Goal: Task Accomplishment & Management: Use online tool/utility

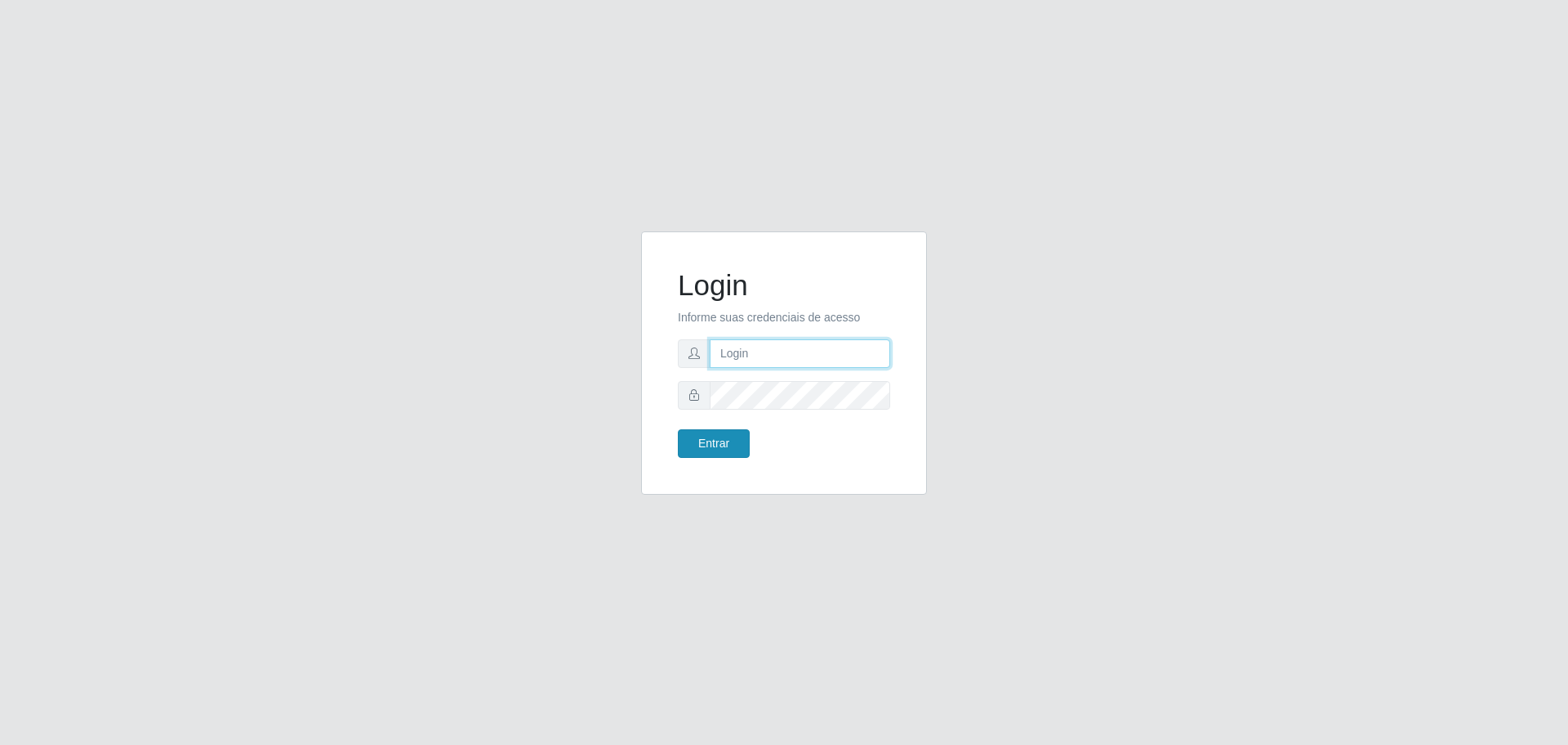
type input "[EMAIL_ADDRESS][DOMAIN_NAME]"
click at [723, 442] on button "Entrar" at bounding box center [714, 443] width 72 height 28
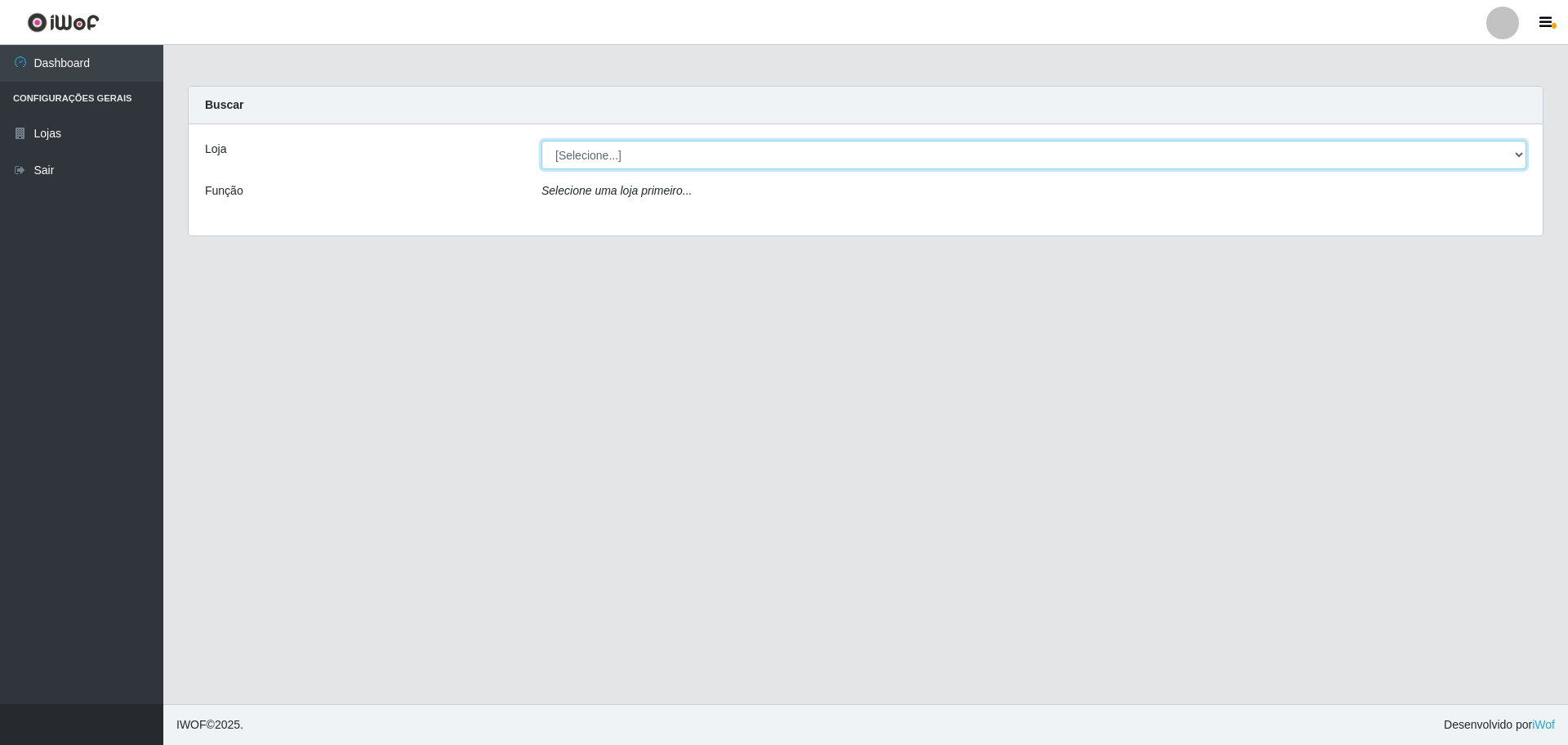
click at [1513, 155] on select "[Selecione...] [GEOGRAPHIC_DATA] - [GEOGRAPHIC_DATA]" at bounding box center [1034, 154] width 985 height 28
select select "528"
click at [541, 140] on select "[Selecione...] [GEOGRAPHIC_DATA] - [GEOGRAPHIC_DATA]" at bounding box center [1034, 154] width 985 height 28
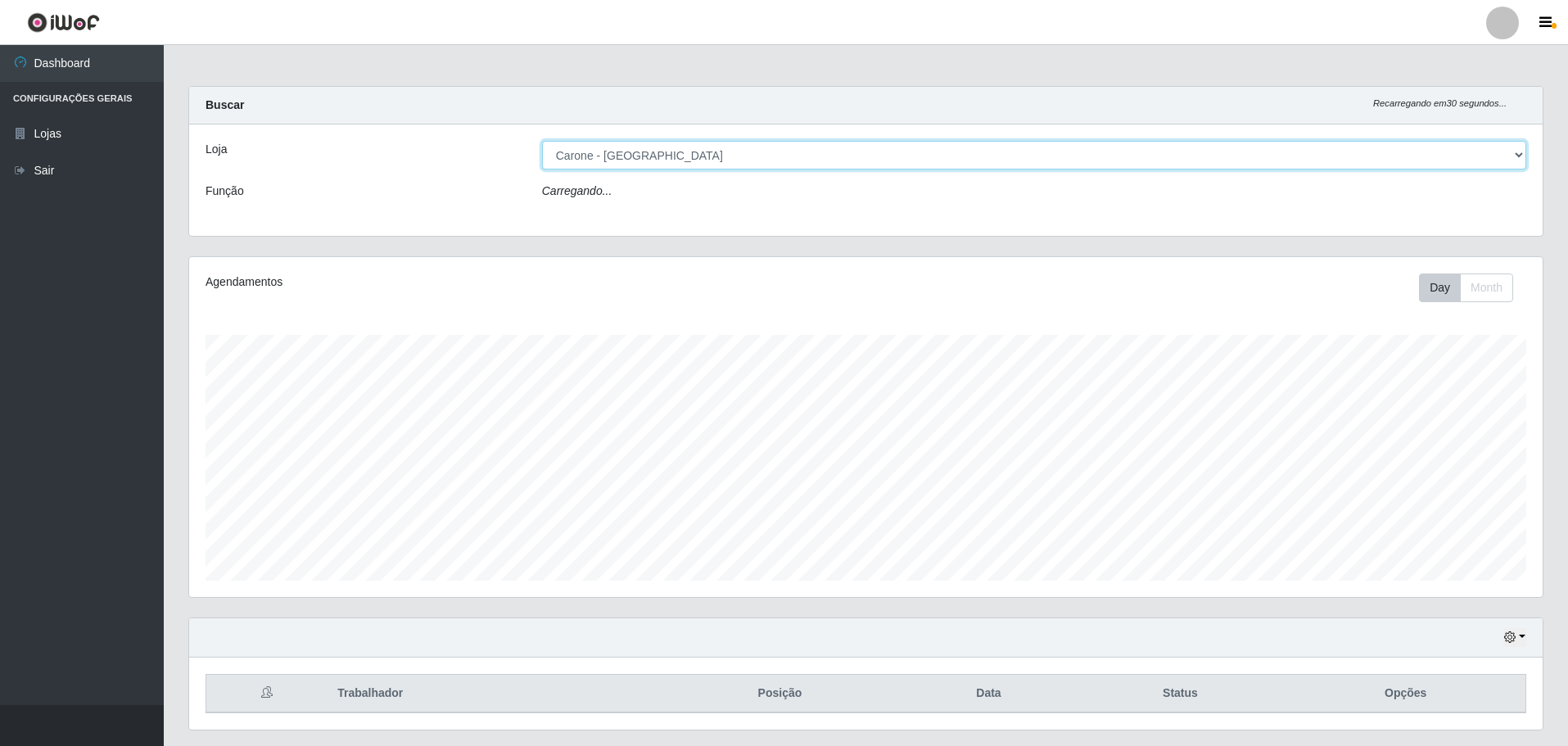
scroll to position [339, 1353]
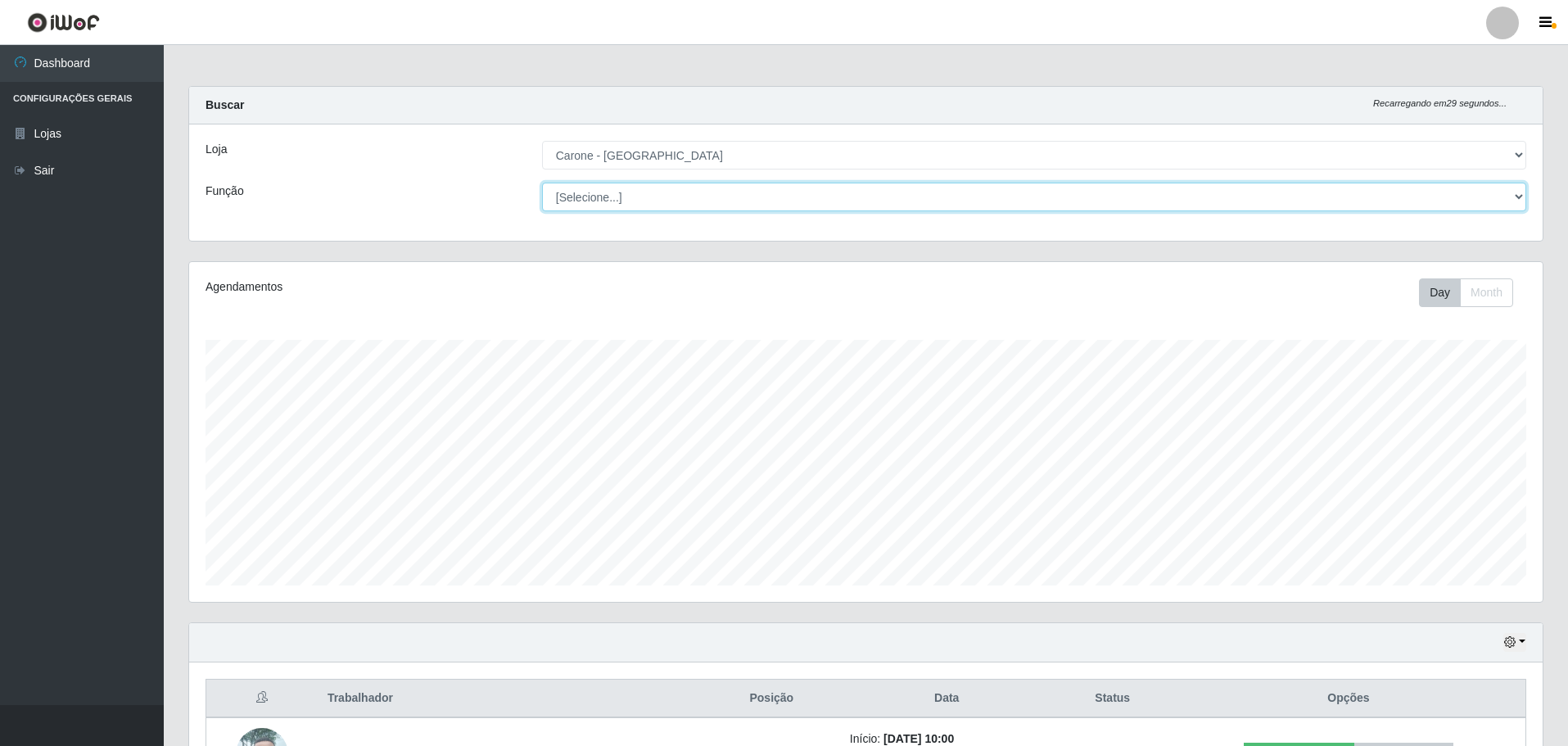
click at [1517, 198] on select "[Selecione...] Auxiliar de Depósito Auxiliar de Depósito + Auxiliar de Depósito…" at bounding box center [1034, 196] width 985 height 28
click at [543, 182] on select "[Selecione...] Auxiliar de Depósito Auxiliar de Depósito + Auxiliar de Depósito…" at bounding box center [1034, 196] width 985 height 28
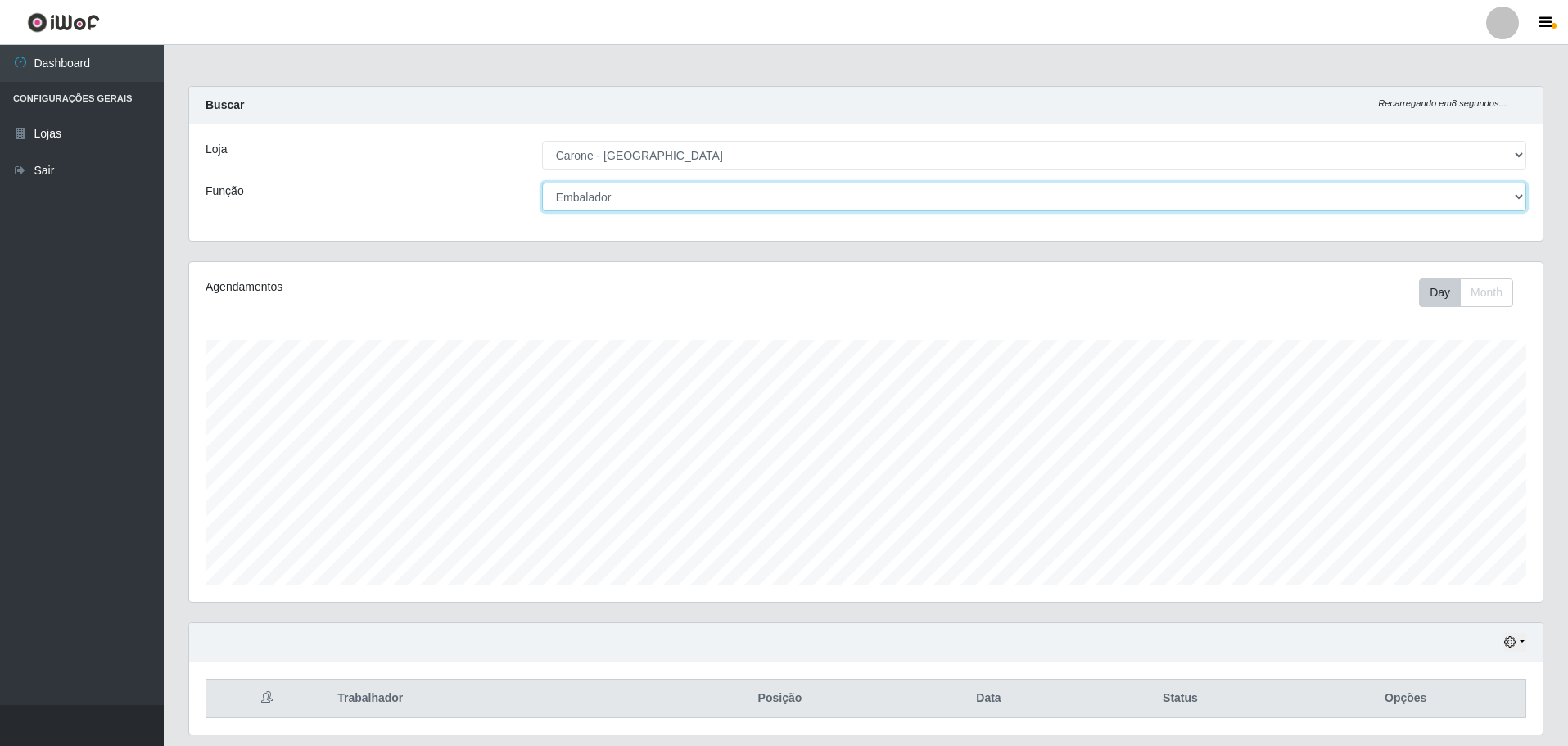
scroll to position [50, 0]
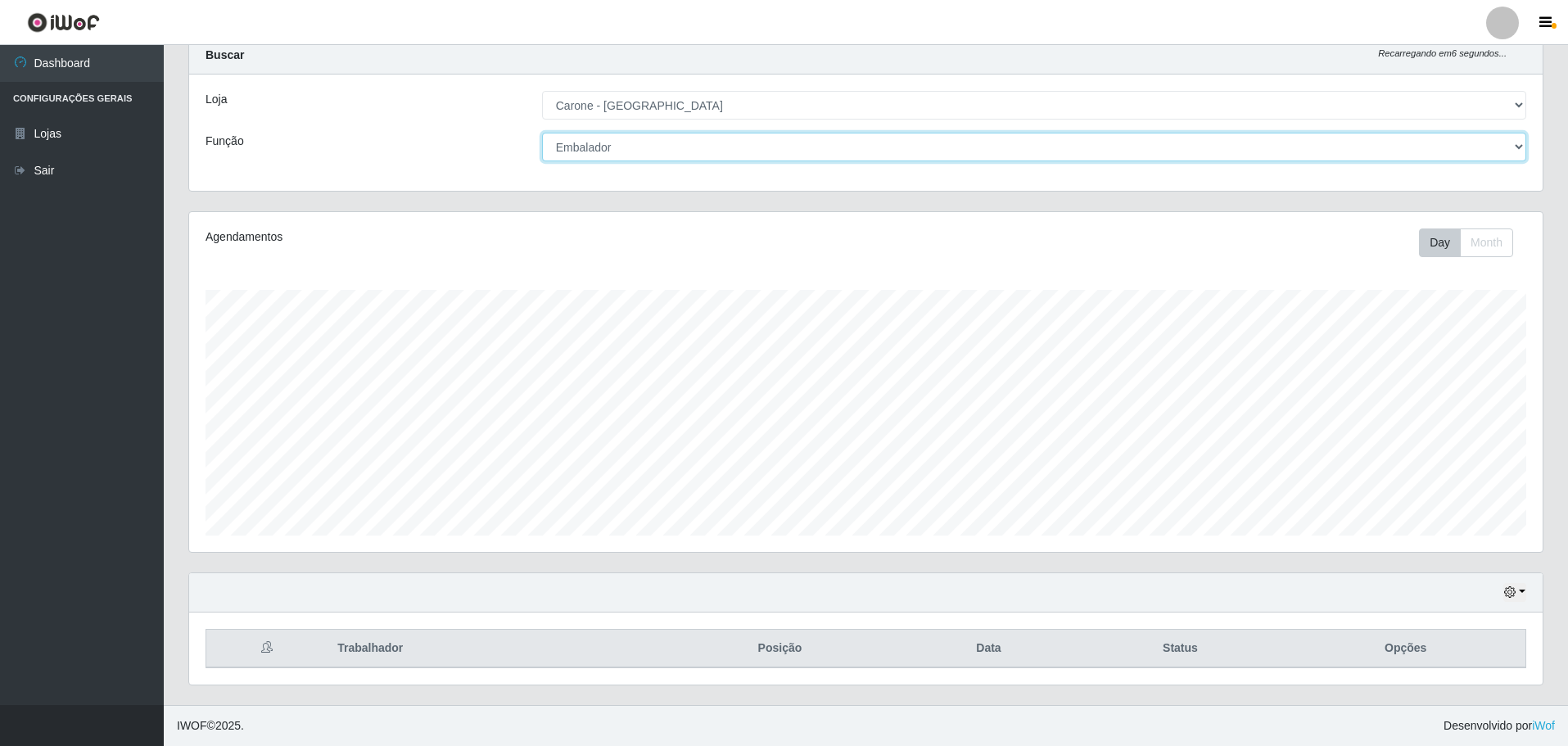
click at [1518, 147] on select "[Selecione...] Auxiliar de Depósito Auxiliar de Depósito + Auxiliar de Depósito…" at bounding box center [1034, 146] width 985 height 28
click at [543, 133] on select "[Selecione...] Auxiliar de Depósito Auxiliar de Depósito + Auxiliar de Depósito…" at bounding box center [1034, 146] width 985 height 28
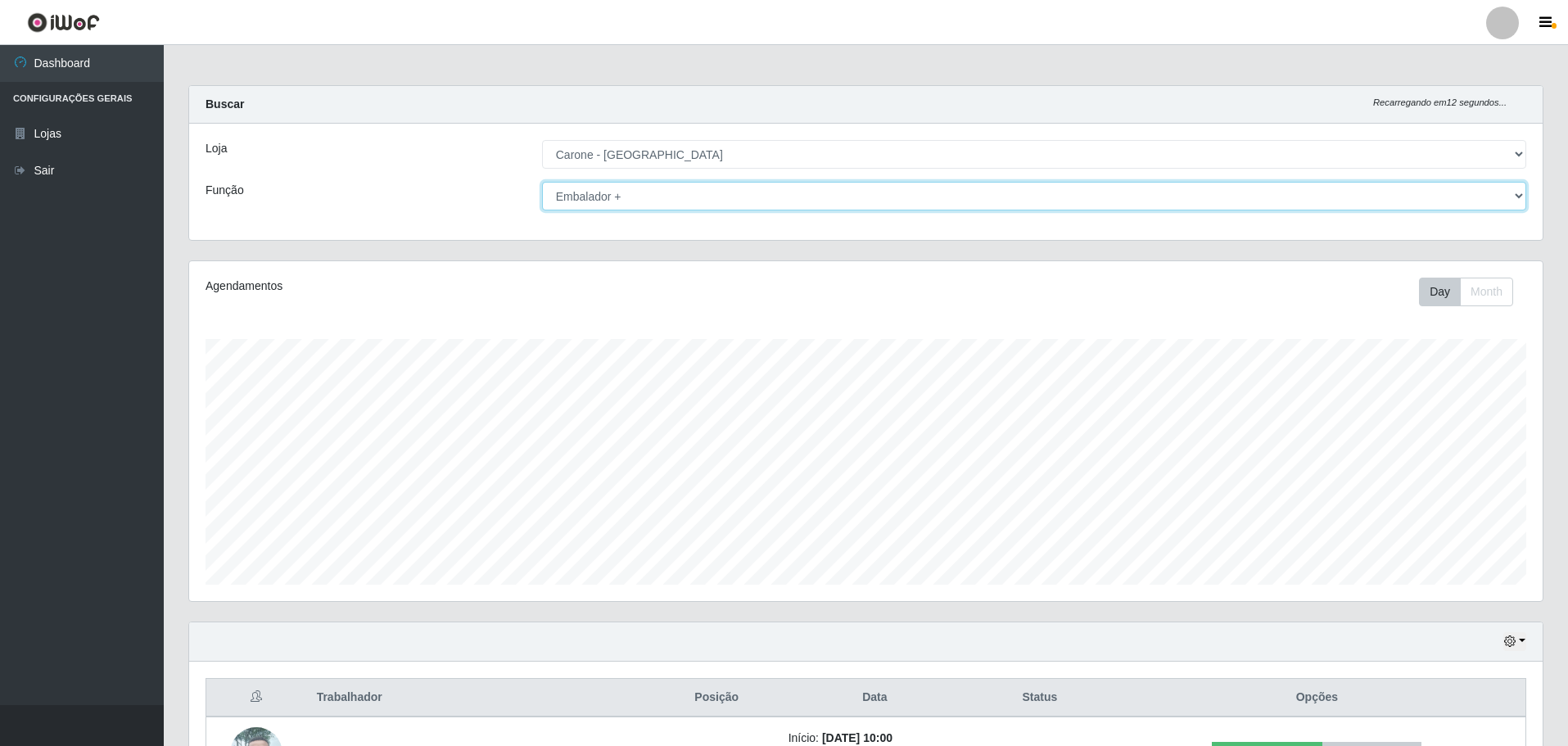
scroll to position [0, 0]
click at [1519, 197] on select "[Selecione...] Auxiliar de Depósito Auxiliar de Depósito + Auxiliar de Depósito…" at bounding box center [1034, 196] width 985 height 28
click at [543, 182] on select "[Selecione...] Auxiliar de Depósito Auxiliar de Depósito + Auxiliar de Depósito…" at bounding box center [1034, 196] width 985 height 28
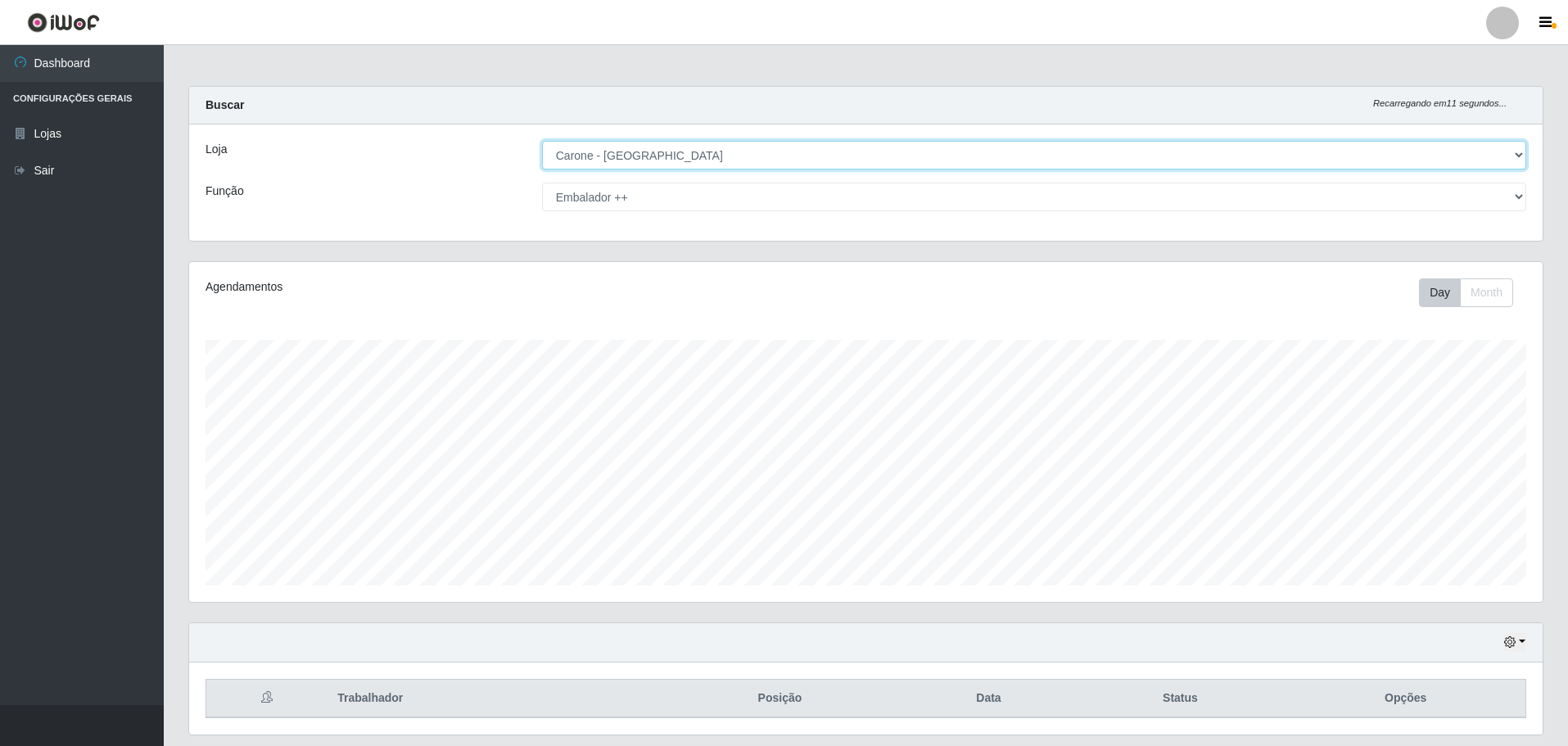
click at [1517, 155] on select "[Selecione...] [GEOGRAPHIC_DATA] - [GEOGRAPHIC_DATA]" at bounding box center [1034, 154] width 985 height 28
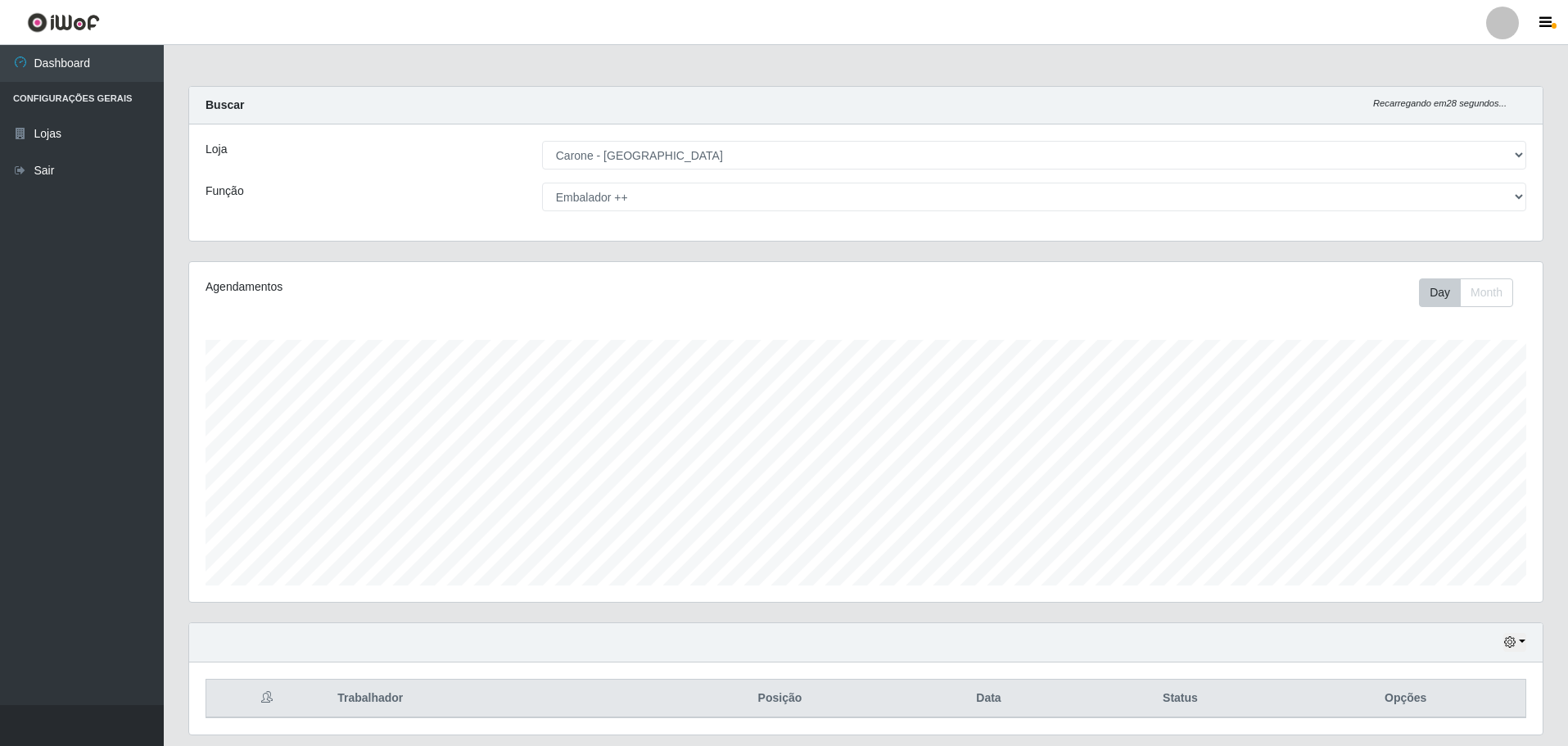
click at [1555, 352] on div "Agendamentos Day Month" at bounding box center [865, 442] width 1380 height 361
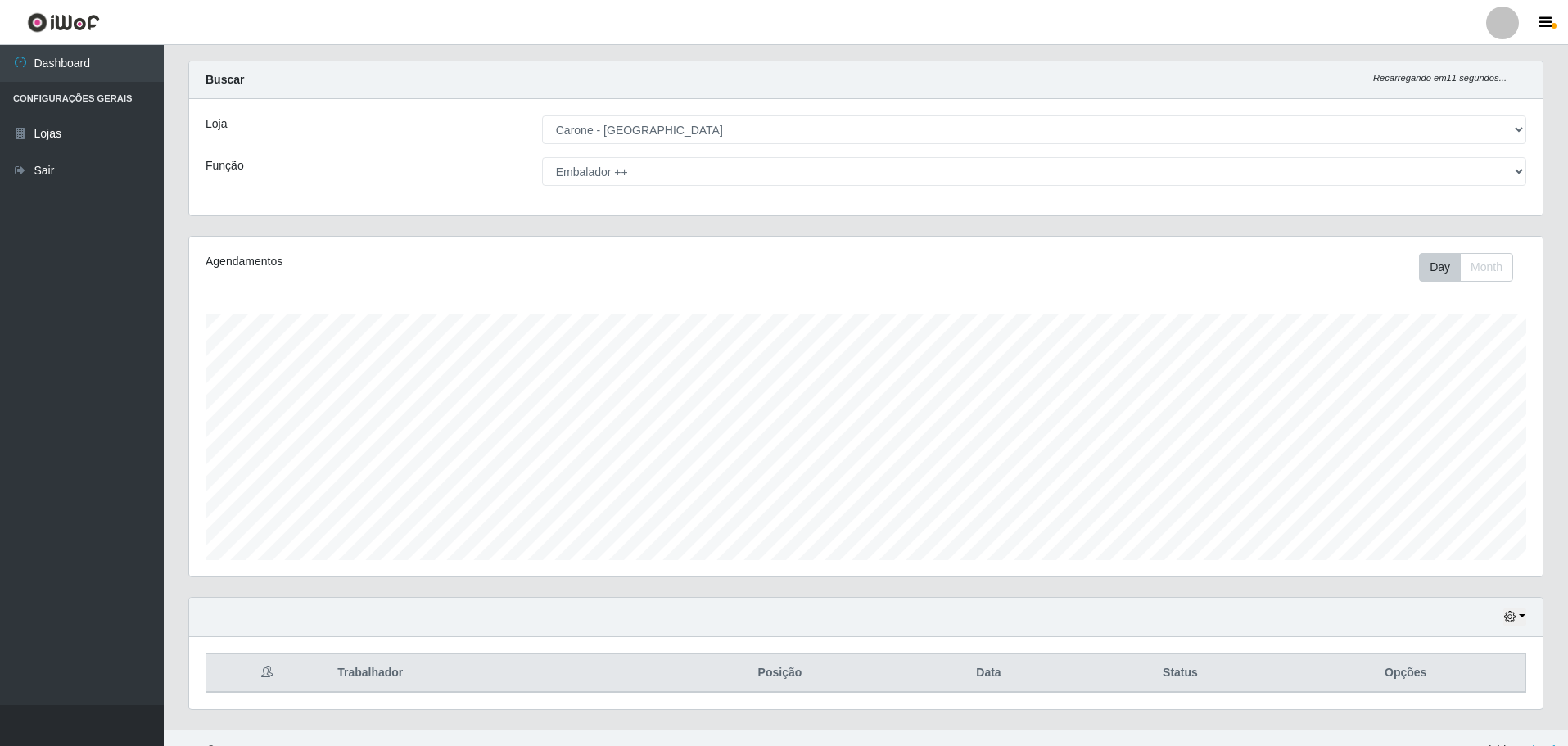
scroll to position [50, 0]
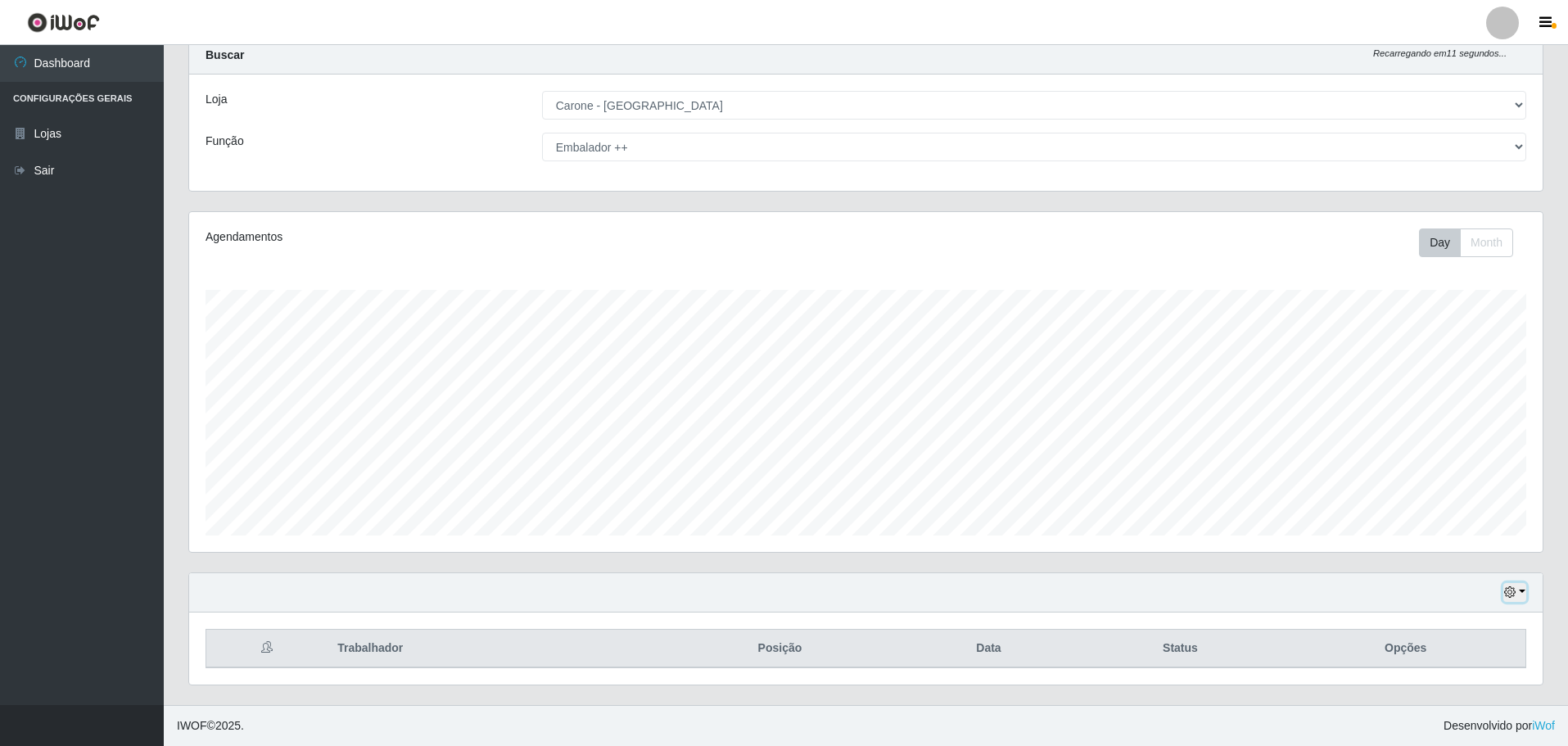
click at [1518, 597] on button "button" at bounding box center [1515, 592] width 23 height 19
click at [1475, 457] on button "1 dia" at bounding box center [1461, 462] width 130 height 34
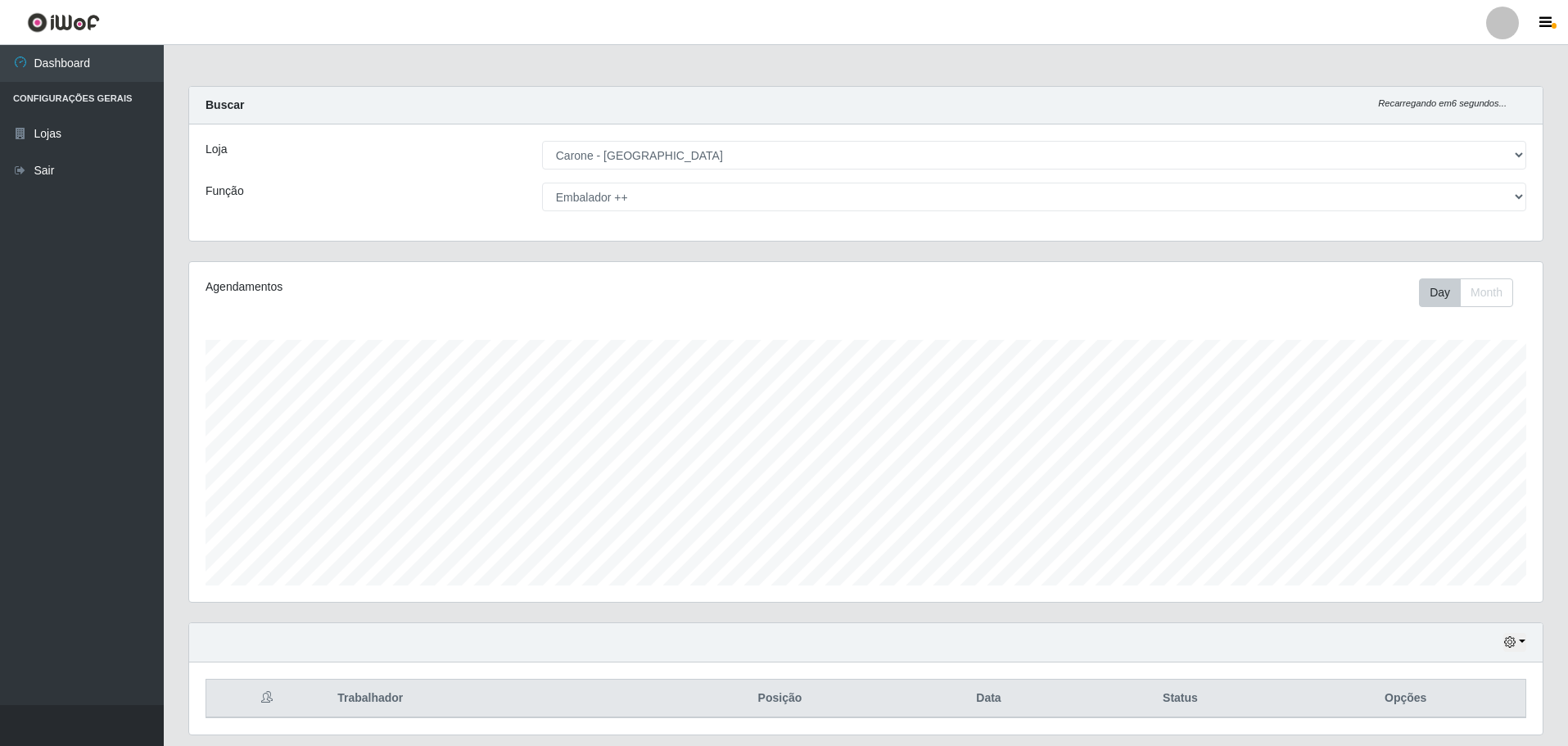
scroll to position [50, 0]
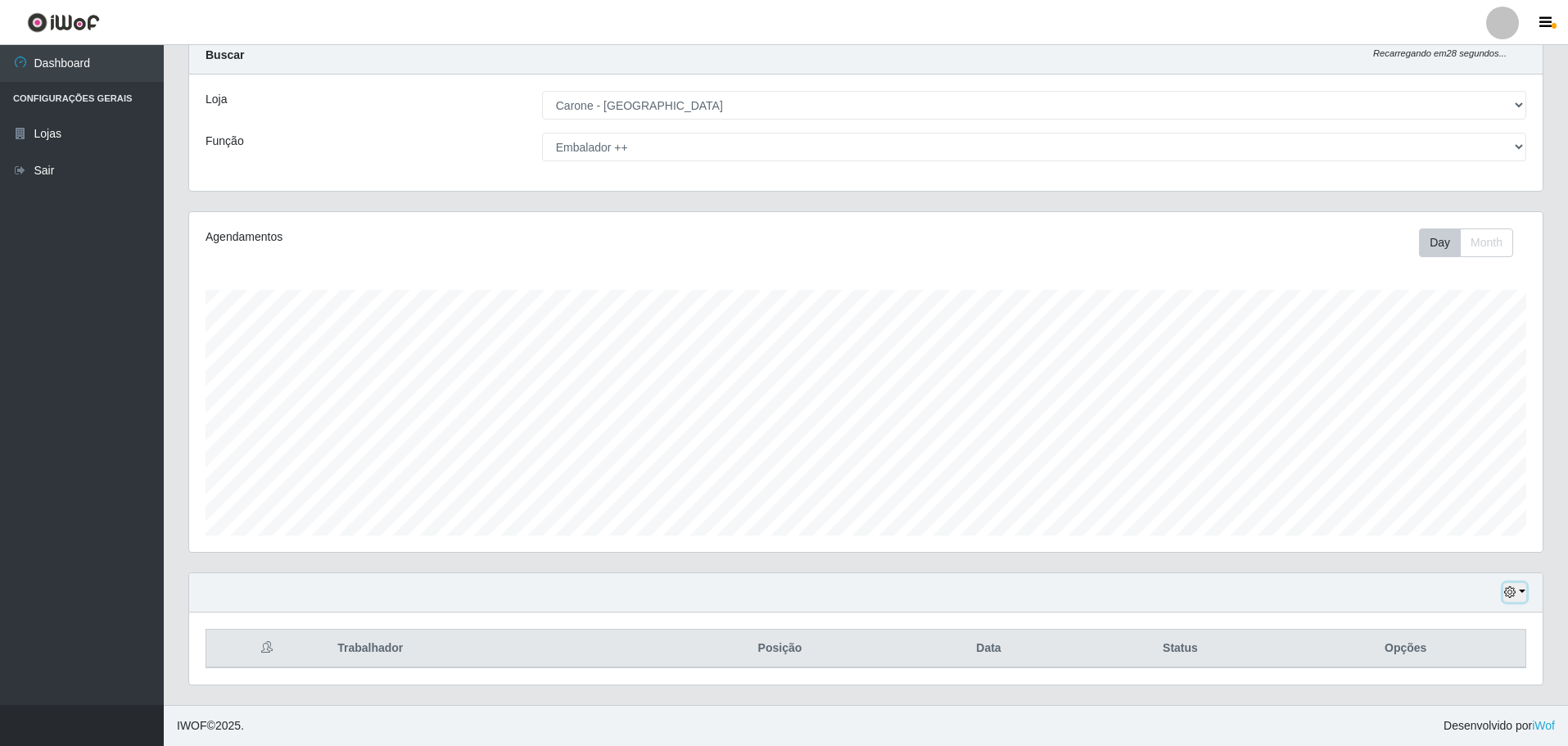
click at [1518, 594] on button "button" at bounding box center [1515, 592] width 23 height 19
click at [1487, 484] on button "3 dias" at bounding box center [1461, 496] width 130 height 34
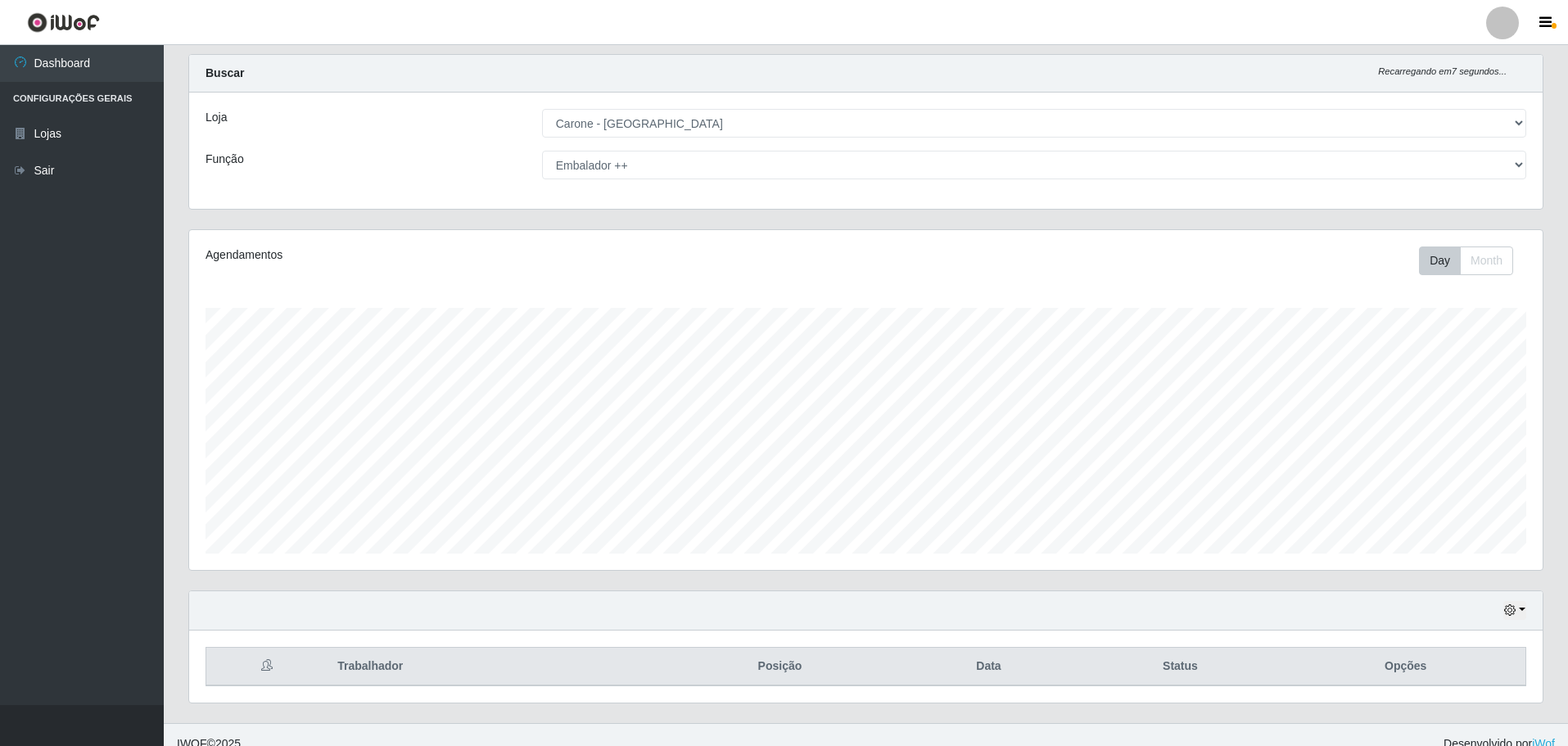
scroll to position [50, 0]
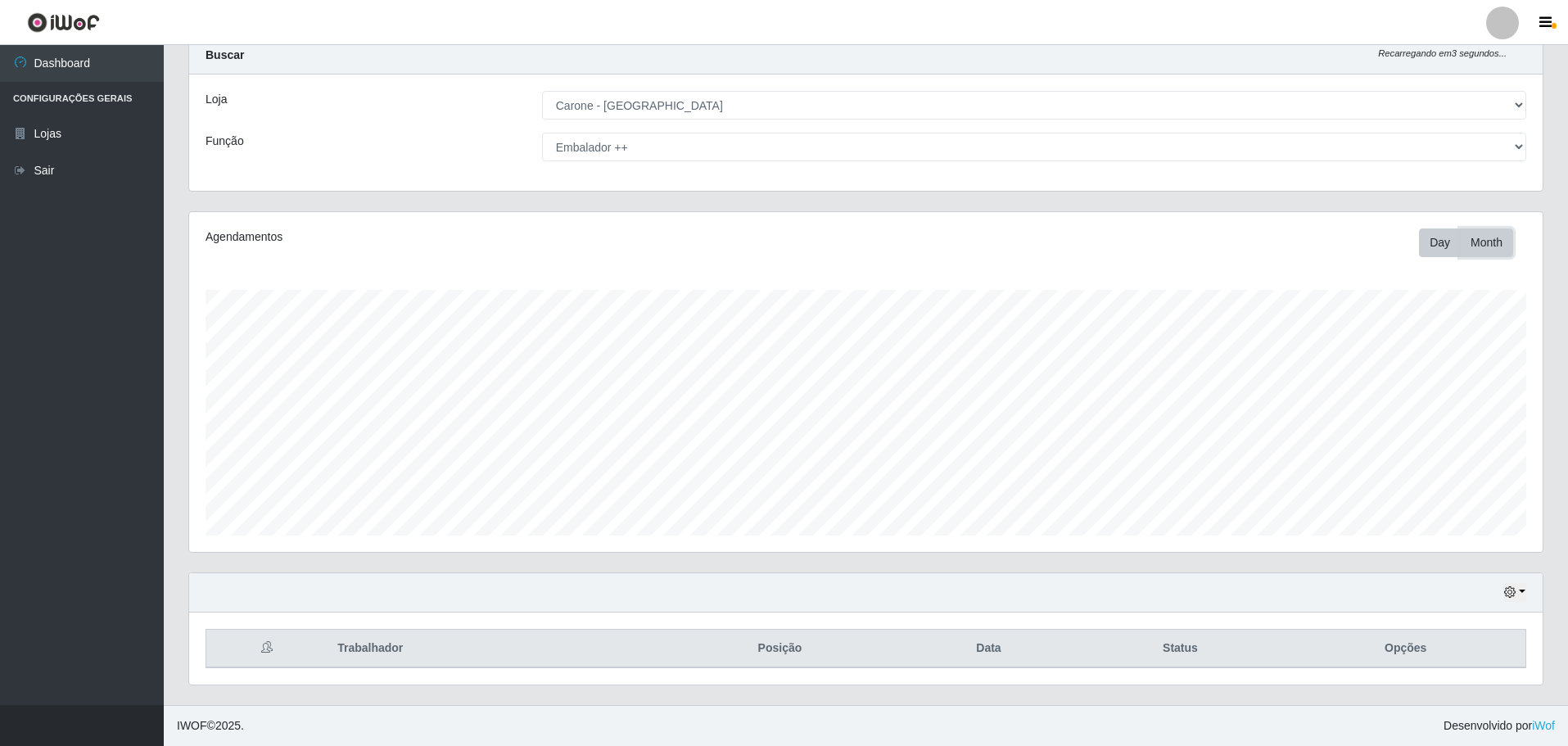
click at [1485, 248] on button "Month" at bounding box center [1486, 242] width 54 height 28
click at [1439, 247] on button "Day" at bounding box center [1439, 242] width 42 height 28
click at [1516, 589] on button "button" at bounding box center [1515, 592] width 23 height 19
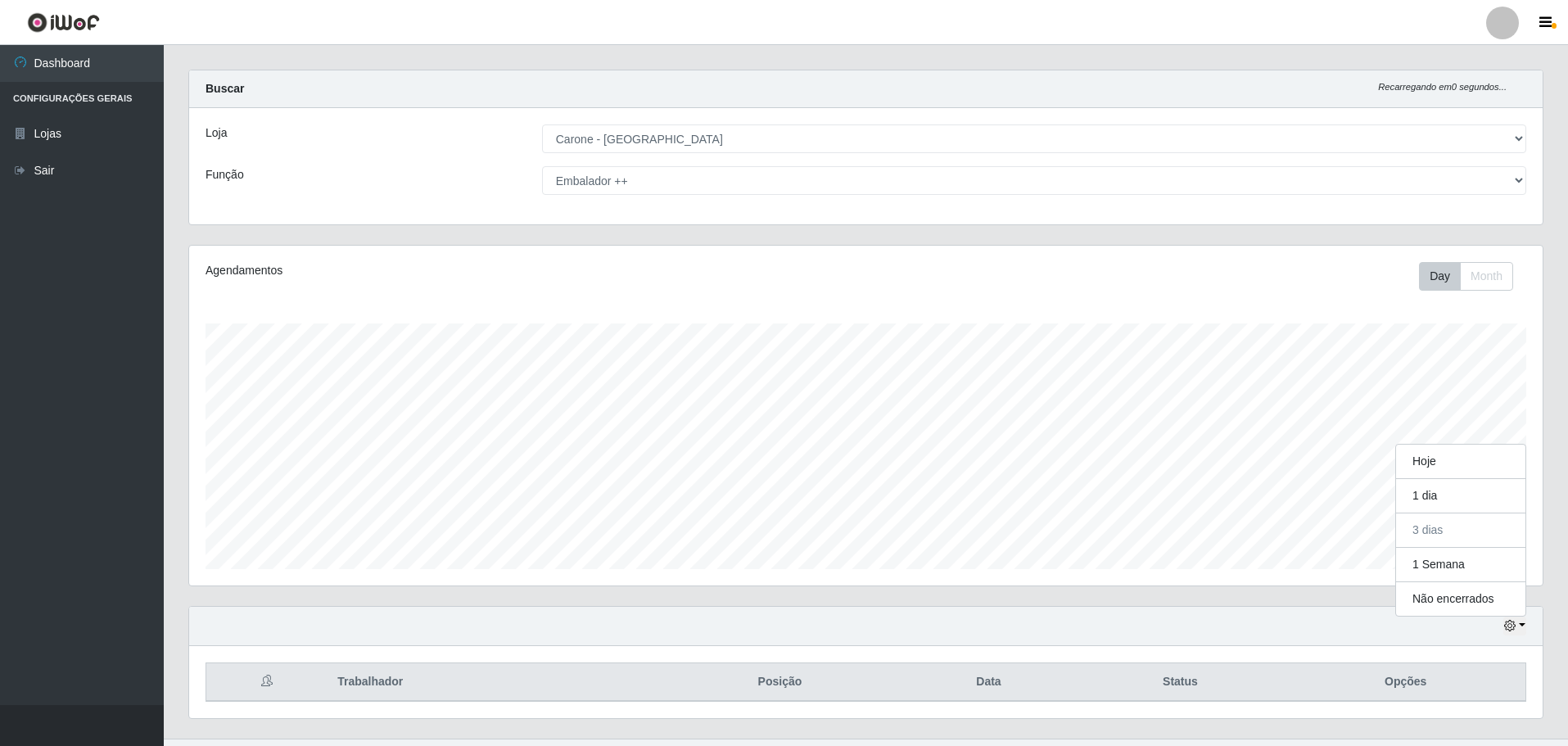
scroll to position [0, 0]
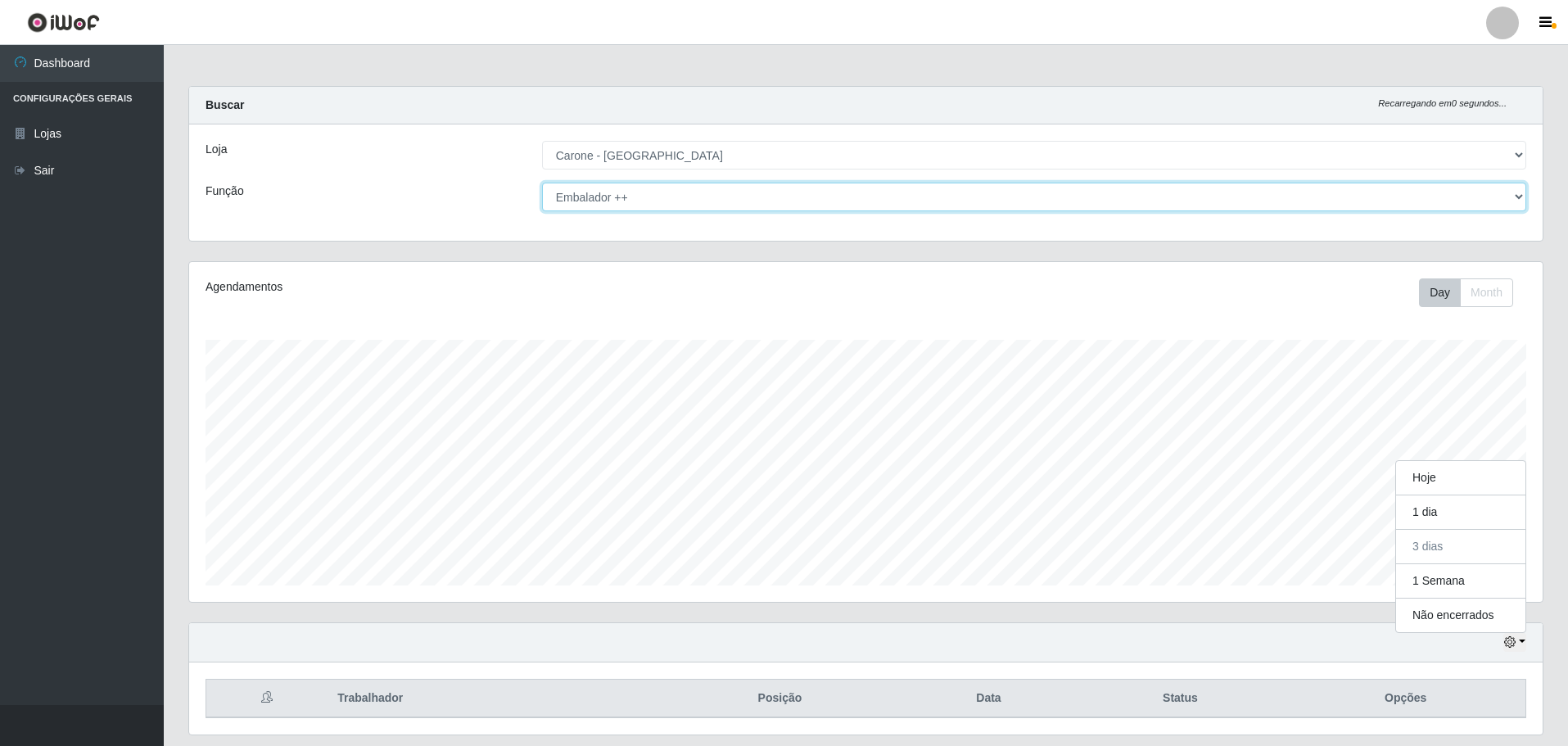
click at [1516, 200] on select "[Selecione...] Auxiliar de Depósito Auxiliar de Depósito + Auxiliar de Depósito…" at bounding box center [1034, 196] width 985 height 28
select select "70"
click at [543, 182] on select "[Selecione...] Auxiliar de Depósito Auxiliar de Depósito + Auxiliar de Depósito…" at bounding box center [1034, 196] width 985 height 28
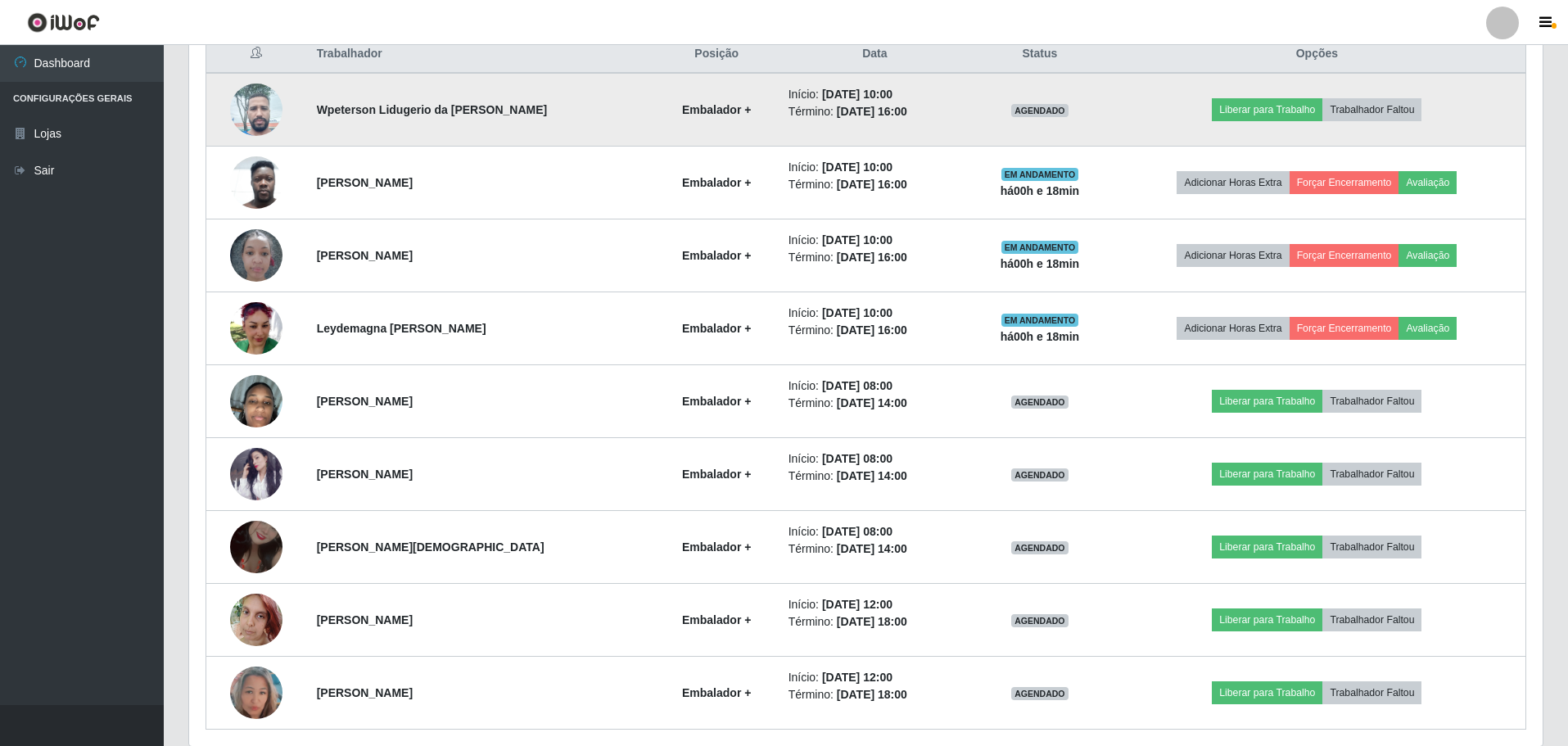
scroll to position [573, 0]
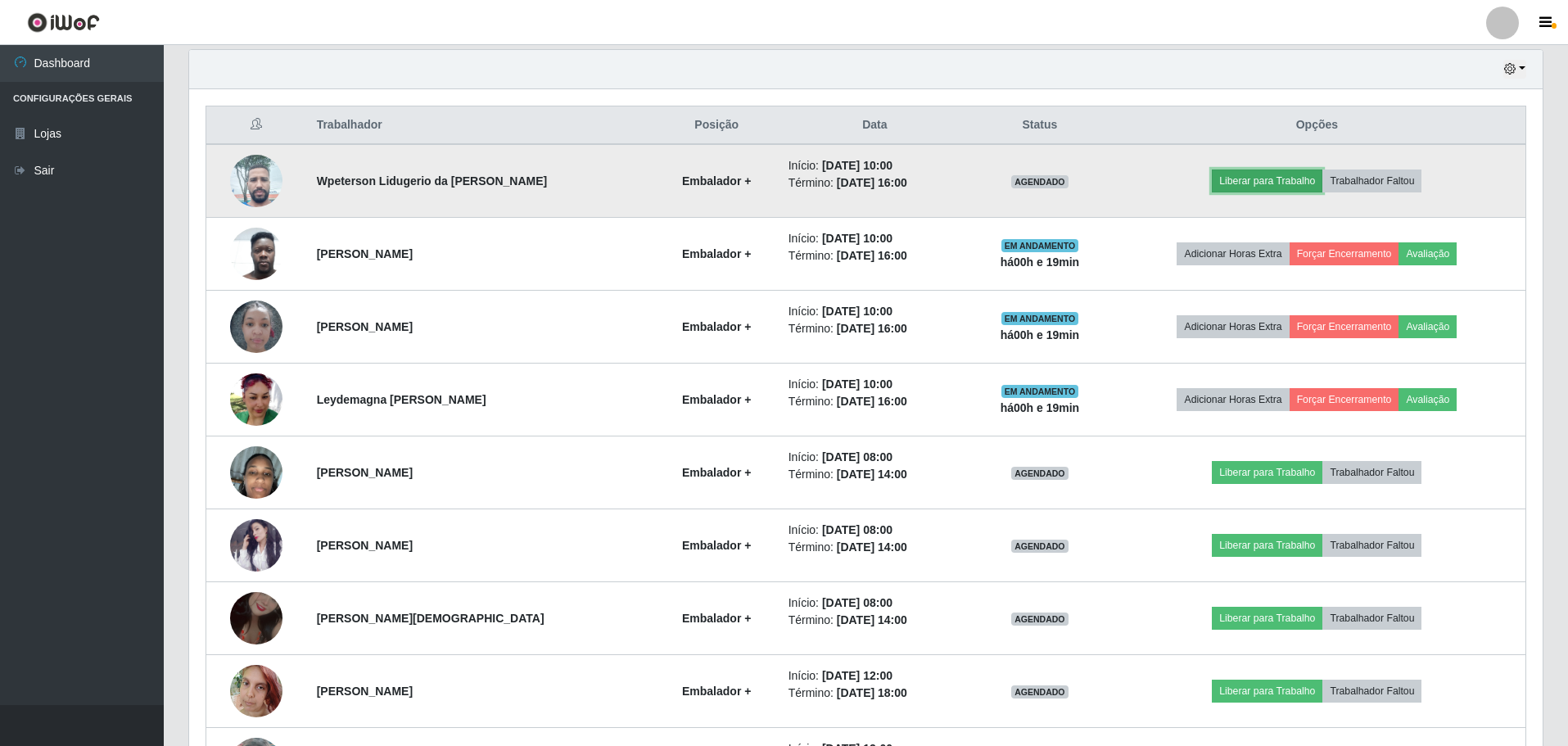
click at [1250, 177] on button "Liberar para Trabalho" at bounding box center [1266, 181] width 110 height 23
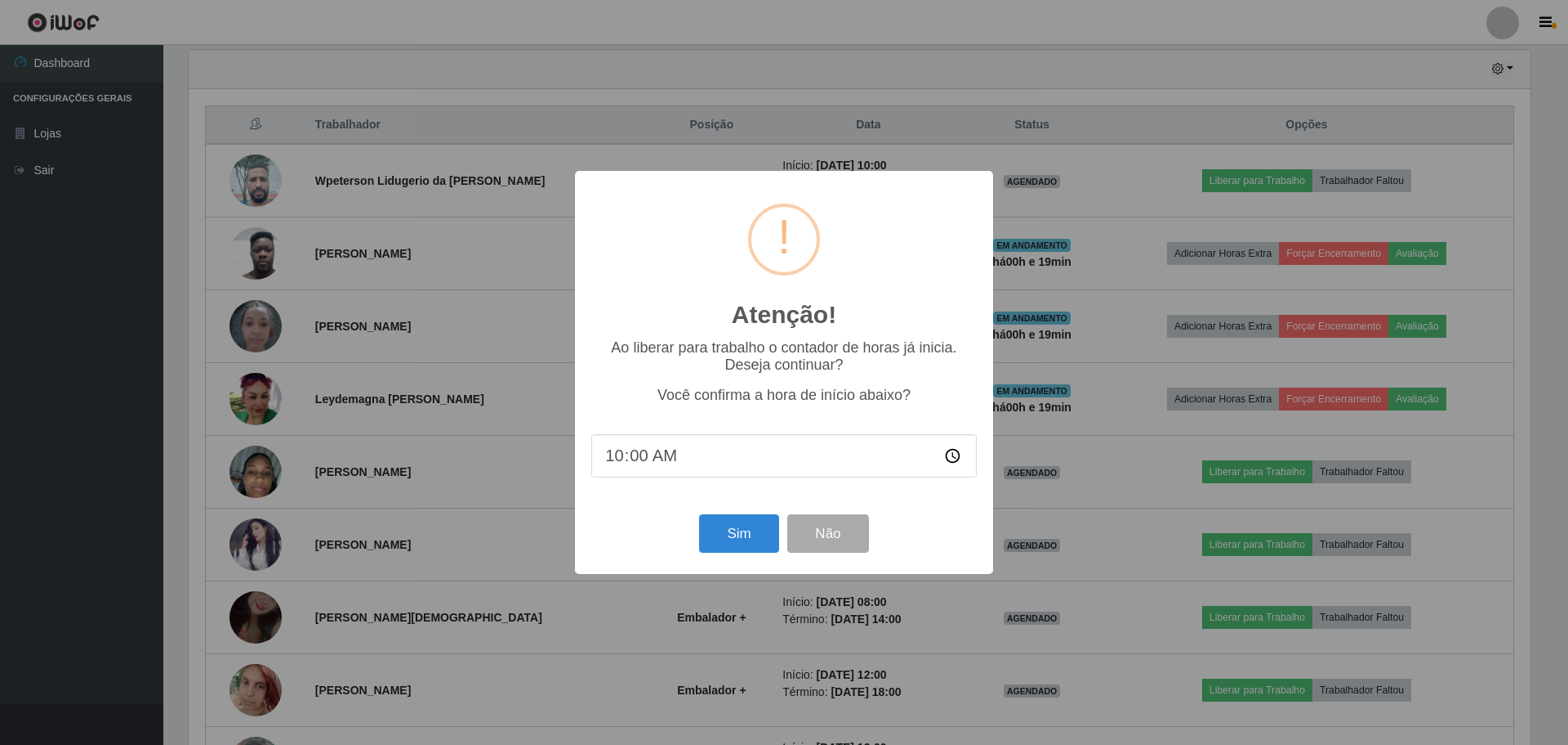
click at [687, 462] on input "10:00" at bounding box center [784, 456] width 385 height 43
click at [678, 460] on input "10:00" at bounding box center [784, 456] width 385 height 43
type input "10:10"
click at [734, 531] on button "Sim" at bounding box center [738, 533] width 79 height 38
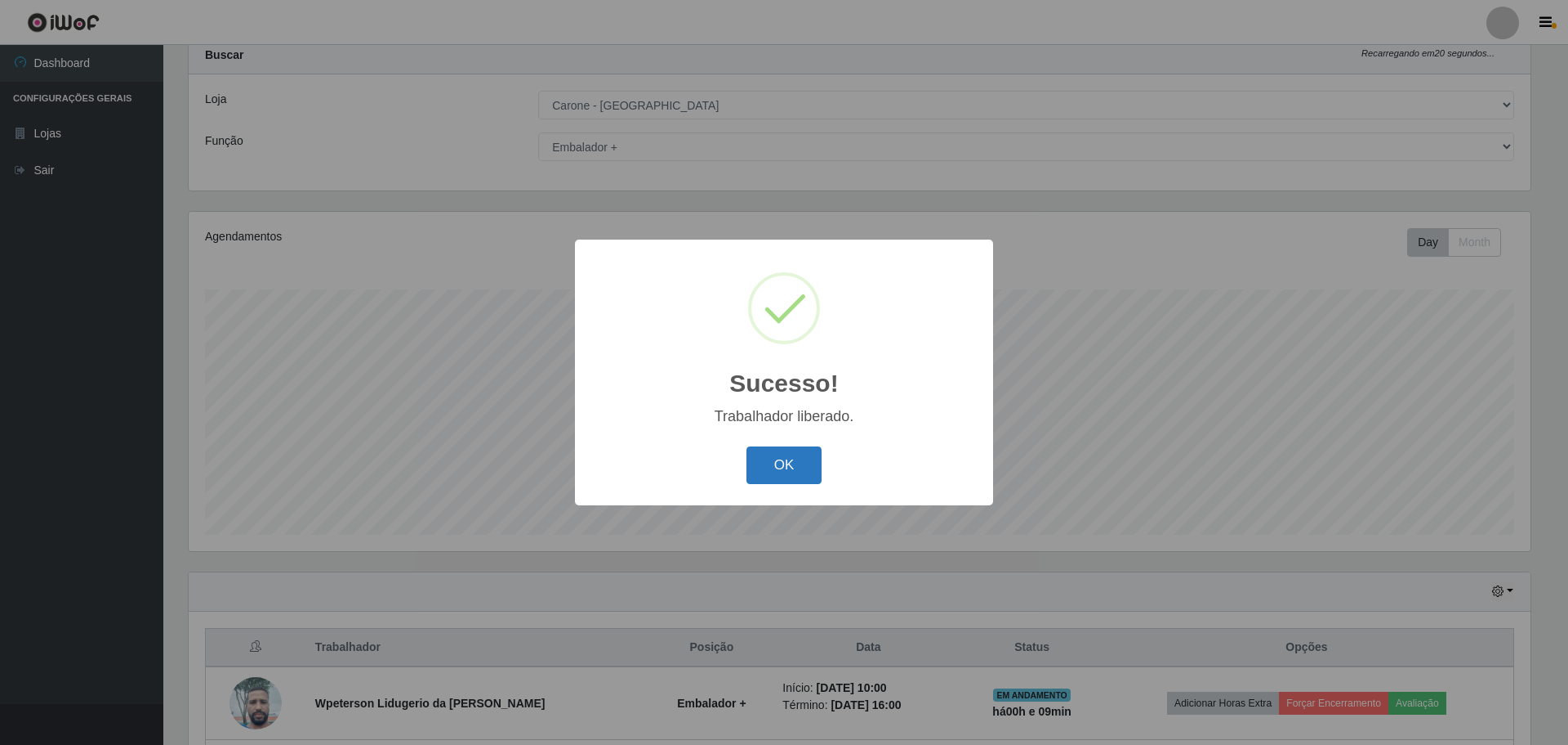
click at [804, 466] on button "OK" at bounding box center [784, 465] width 76 height 38
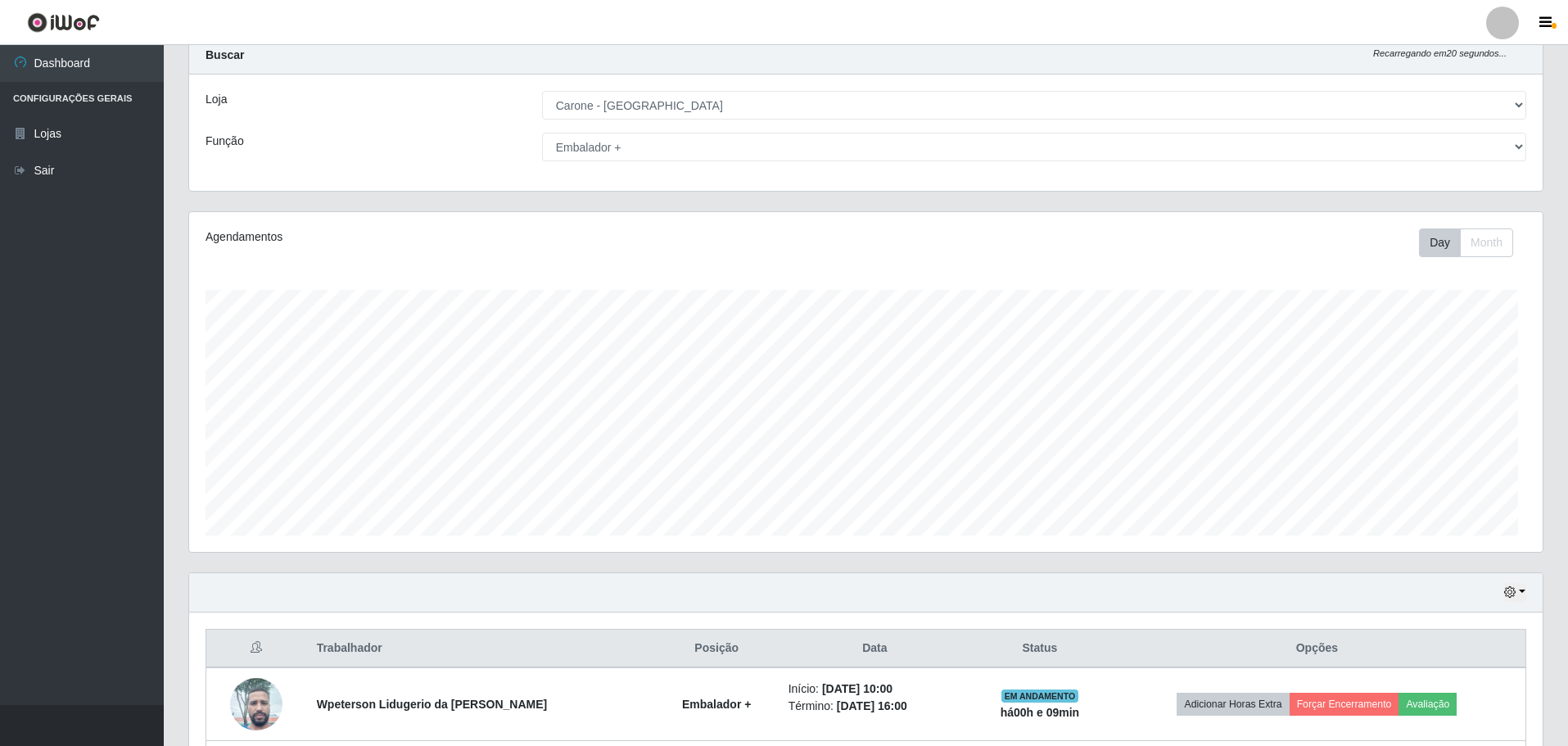
scroll to position [339, 1353]
